Goal: Task Accomplishment & Management: Use online tool/utility

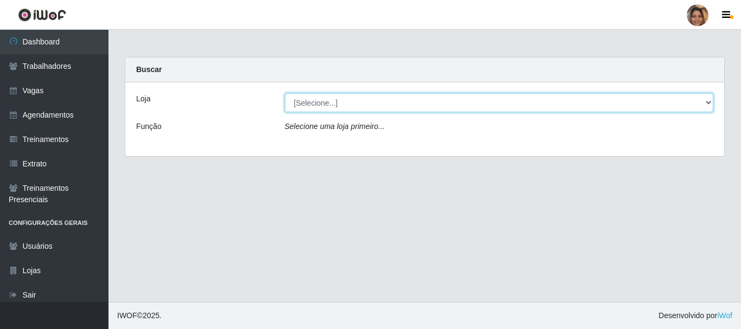
click at [709, 105] on select "[Selecione...] Mar Vermelho - CEASA Mar Vermelho - Centro de Distribuição" at bounding box center [499, 102] width 429 height 19
select select "474"
click at [285, 93] on select "[Selecione...] Mar Vermelho - CEASA Mar Vermelho - Centro de Distribuição" at bounding box center [499, 102] width 429 height 19
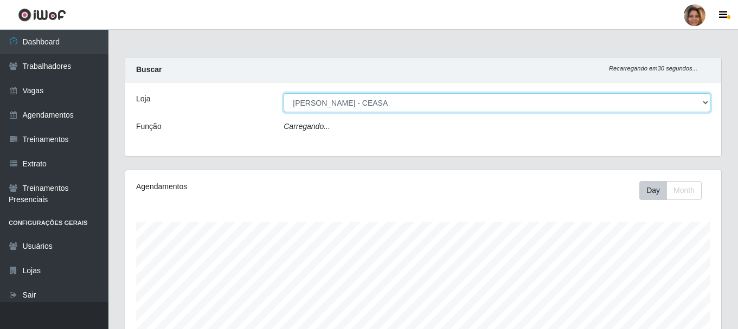
scroll to position [225, 596]
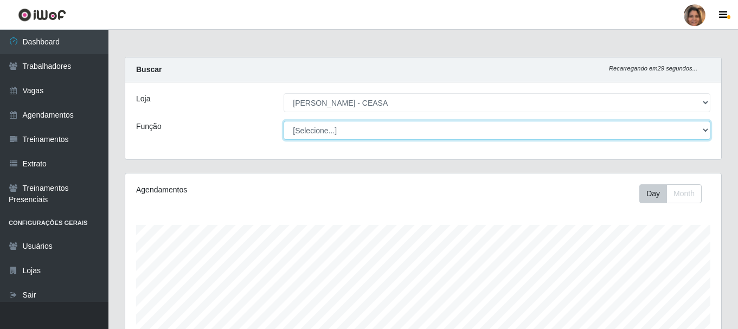
click at [705, 135] on select "[Selecione...] Repositor Repositor + Repositor ++" at bounding box center [497, 130] width 427 height 19
select select "24"
click at [284, 121] on select "[Selecione...] Repositor Repositor + Repositor ++" at bounding box center [497, 130] width 427 height 19
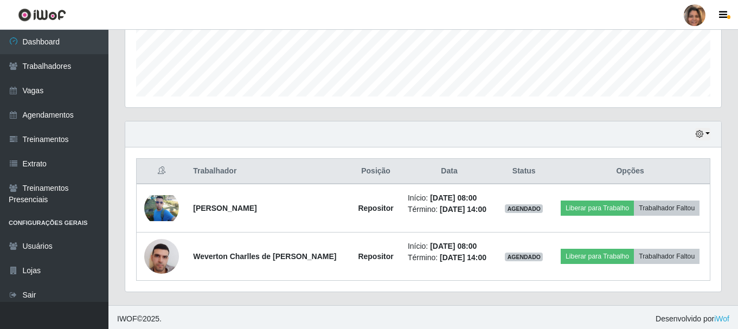
scroll to position [293, 0]
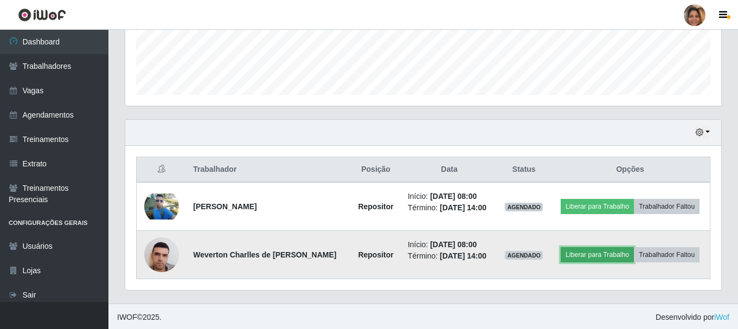
click at [606, 251] on button "Liberar para Trabalho" at bounding box center [597, 254] width 73 height 15
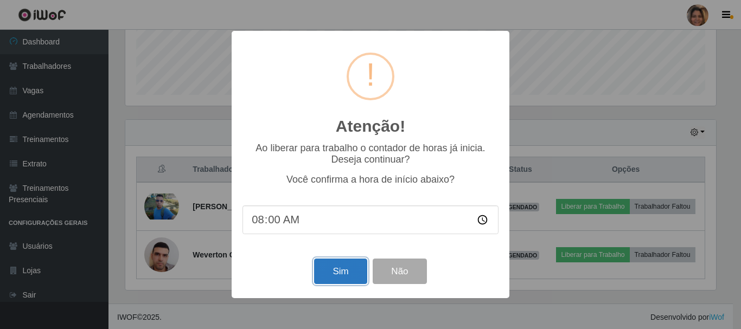
click at [360, 273] on button "Sim" at bounding box center [340, 271] width 53 height 25
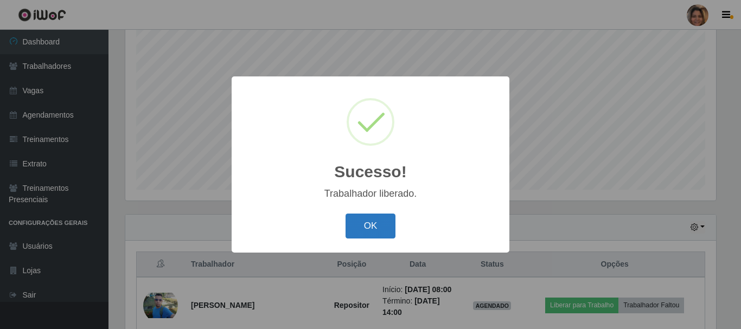
click at [374, 219] on button "OK" at bounding box center [371, 226] width 50 height 25
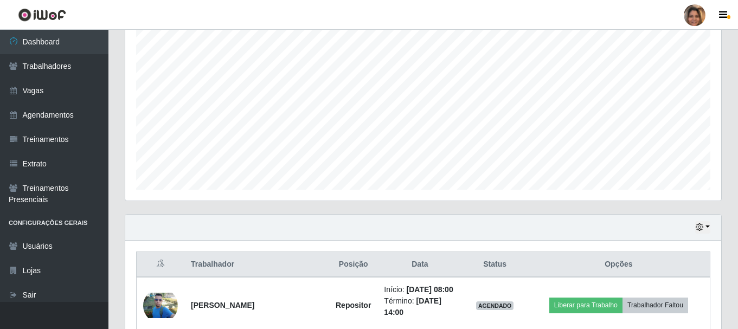
scroll to position [306, 0]
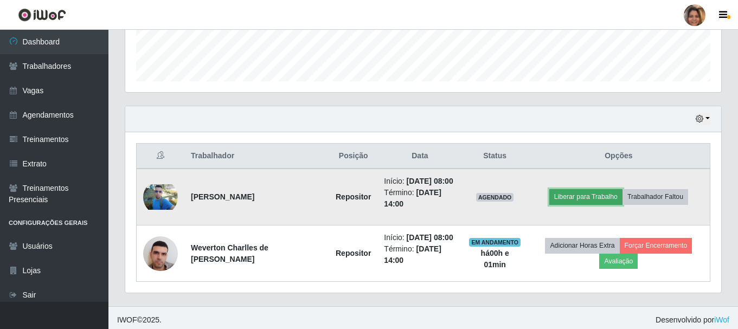
click at [607, 193] on button "Liberar para Trabalho" at bounding box center [585, 196] width 73 height 15
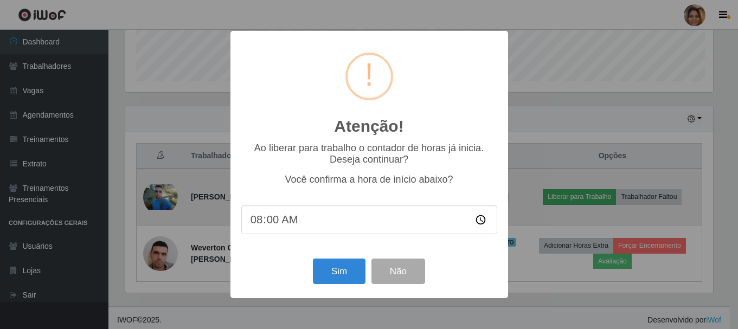
scroll to position [225, 591]
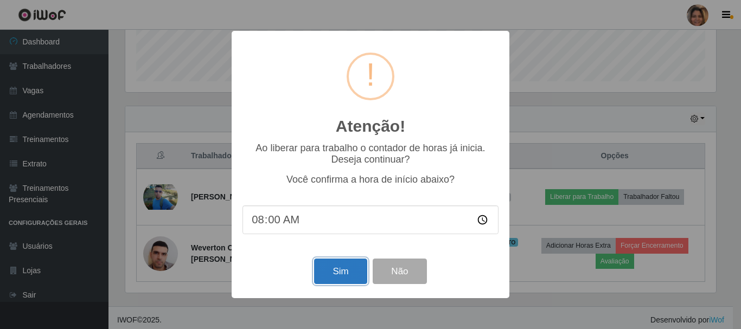
click at [334, 277] on button "Sim" at bounding box center [340, 271] width 53 height 25
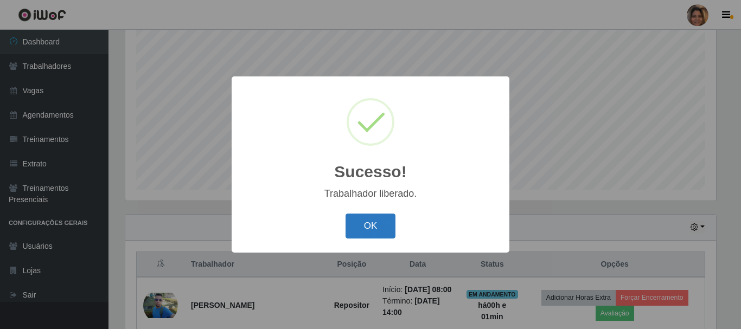
click at [367, 227] on button "OK" at bounding box center [371, 226] width 50 height 25
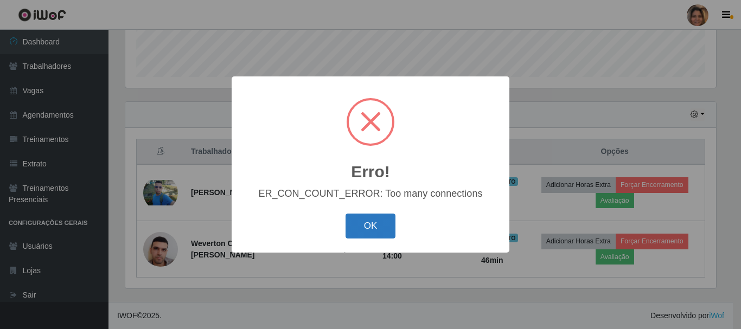
drag, startPoint x: 413, startPoint y: 329, endPoint x: 380, endPoint y: 222, distance: 112.4
click at [380, 222] on button "OK" at bounding box center [371, 226] width 50 height 25
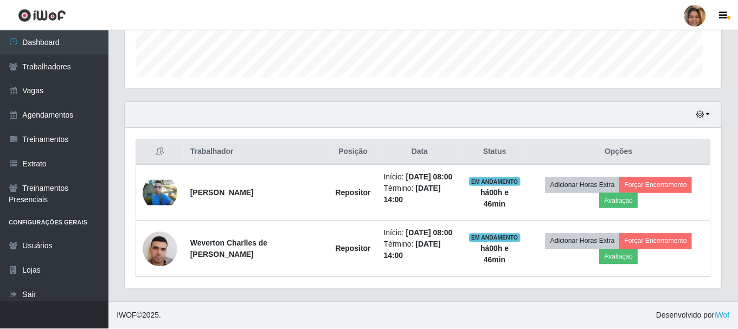
scroll to position [225, 596]
